Goal: Information Seeking & Learning: Learn about a topic

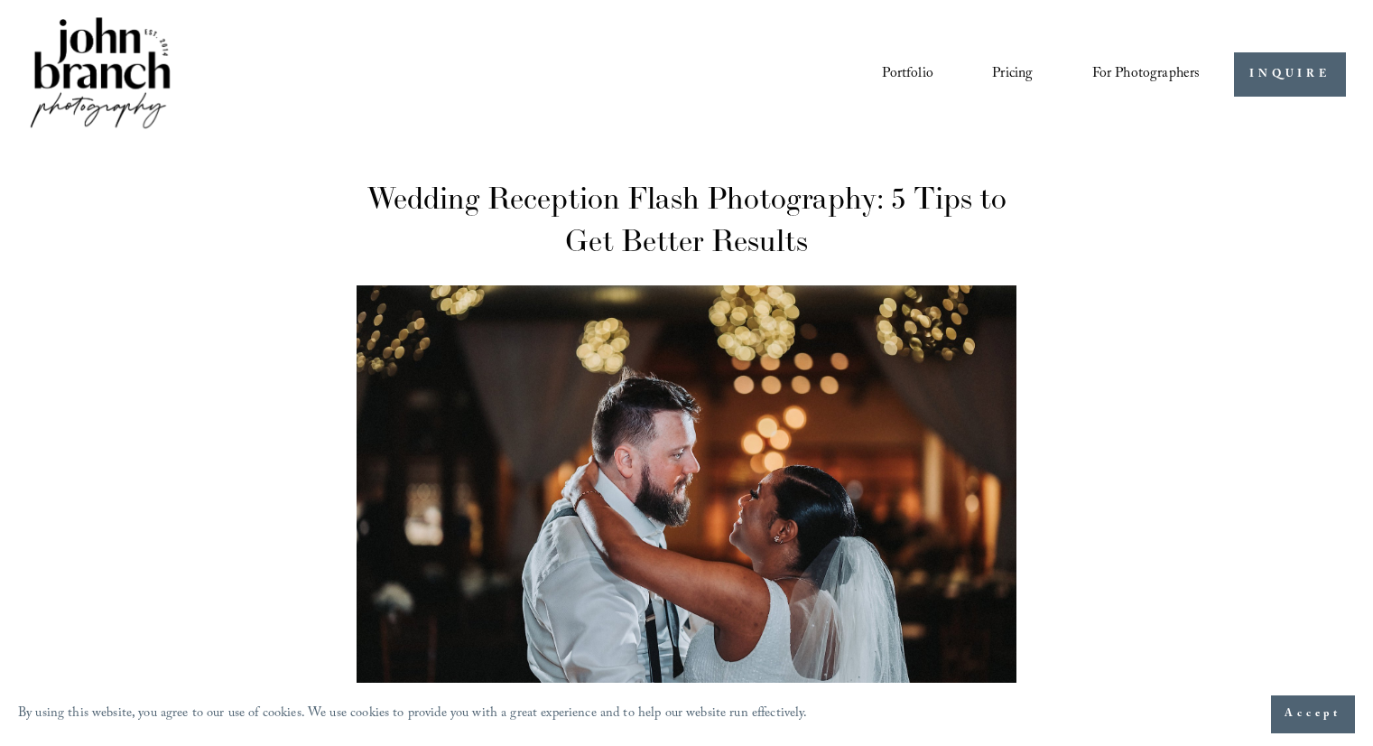
scroll to position [7767, 0]
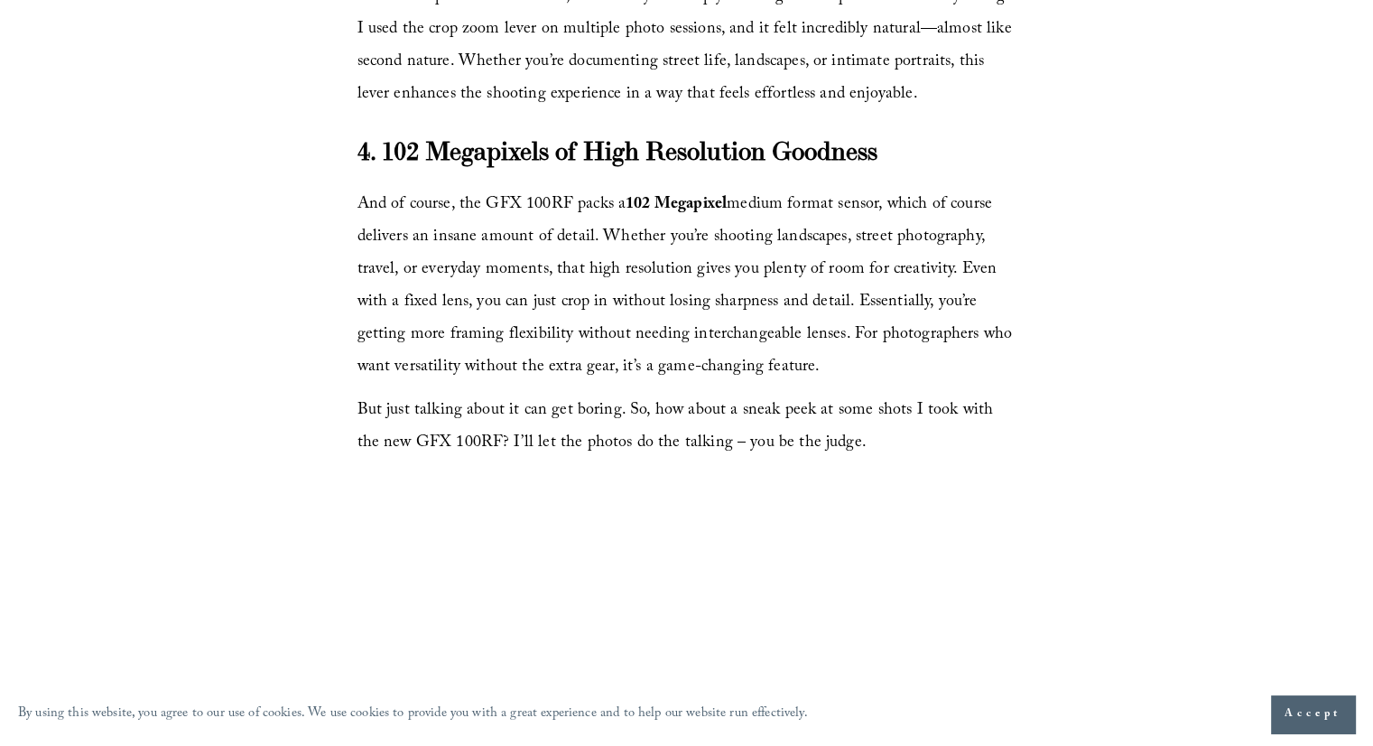
scroll to position [4687, 0]
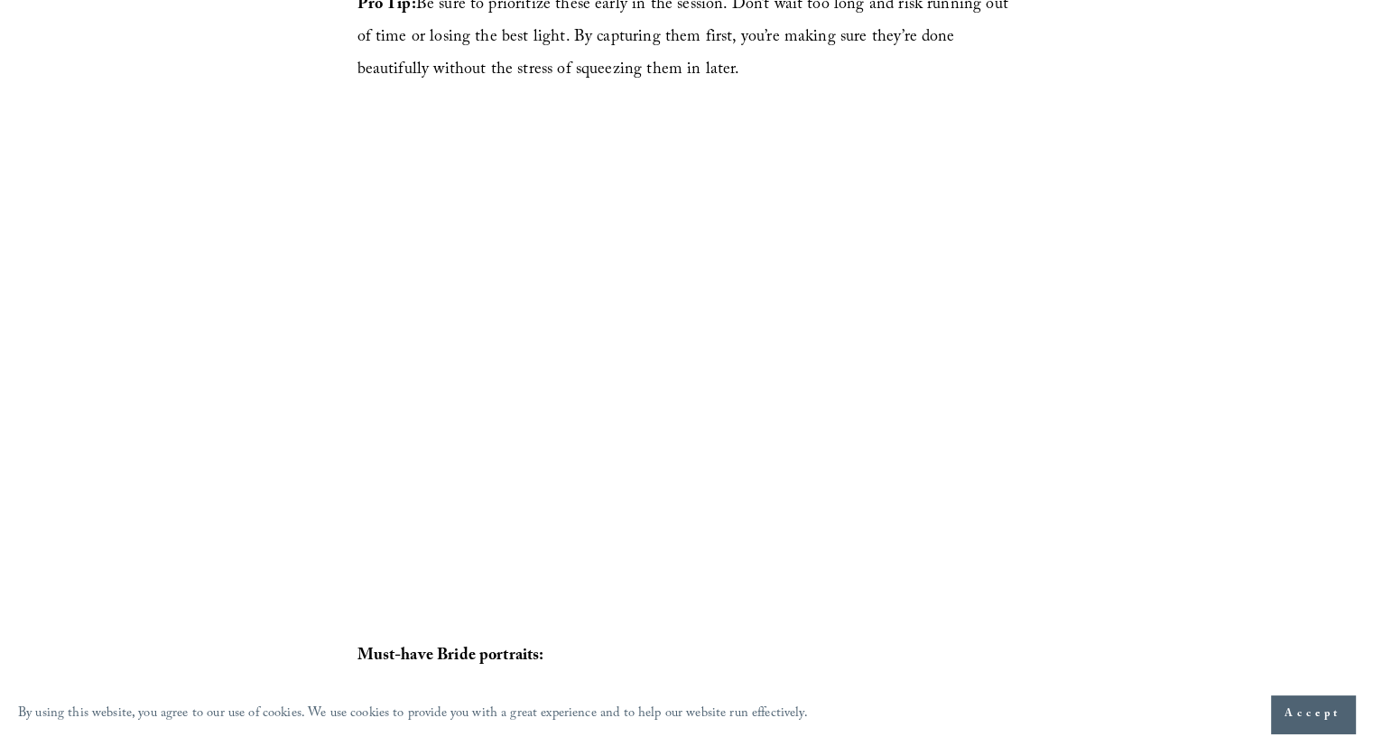
scroll to position [4639, 0]
